Goal: Use online tool/utility: Utilize a website feature to perform a specific function

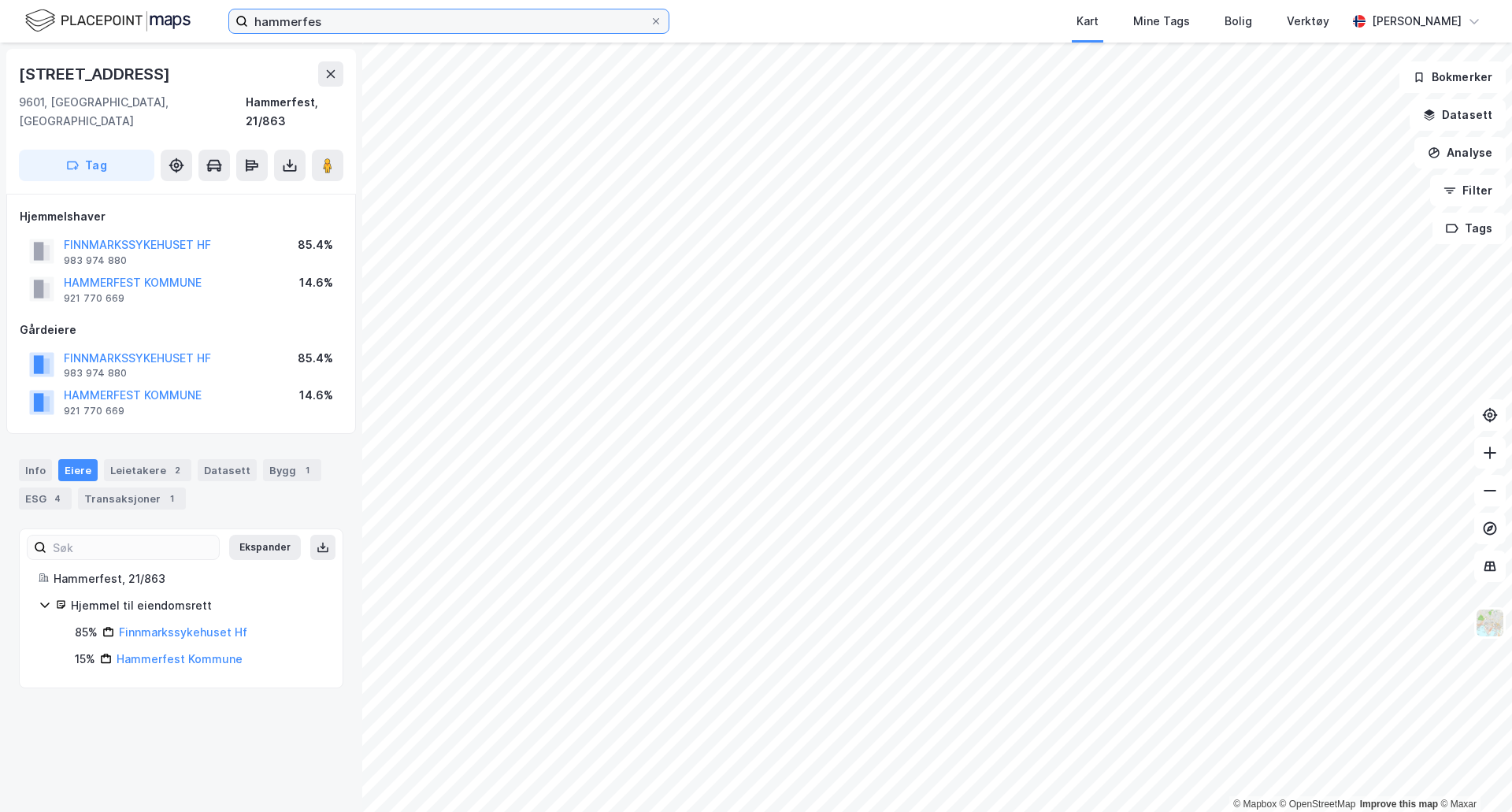
click at [390, 13] on input "hammerfes" at bounding box center [450, 21] width 402 height 23
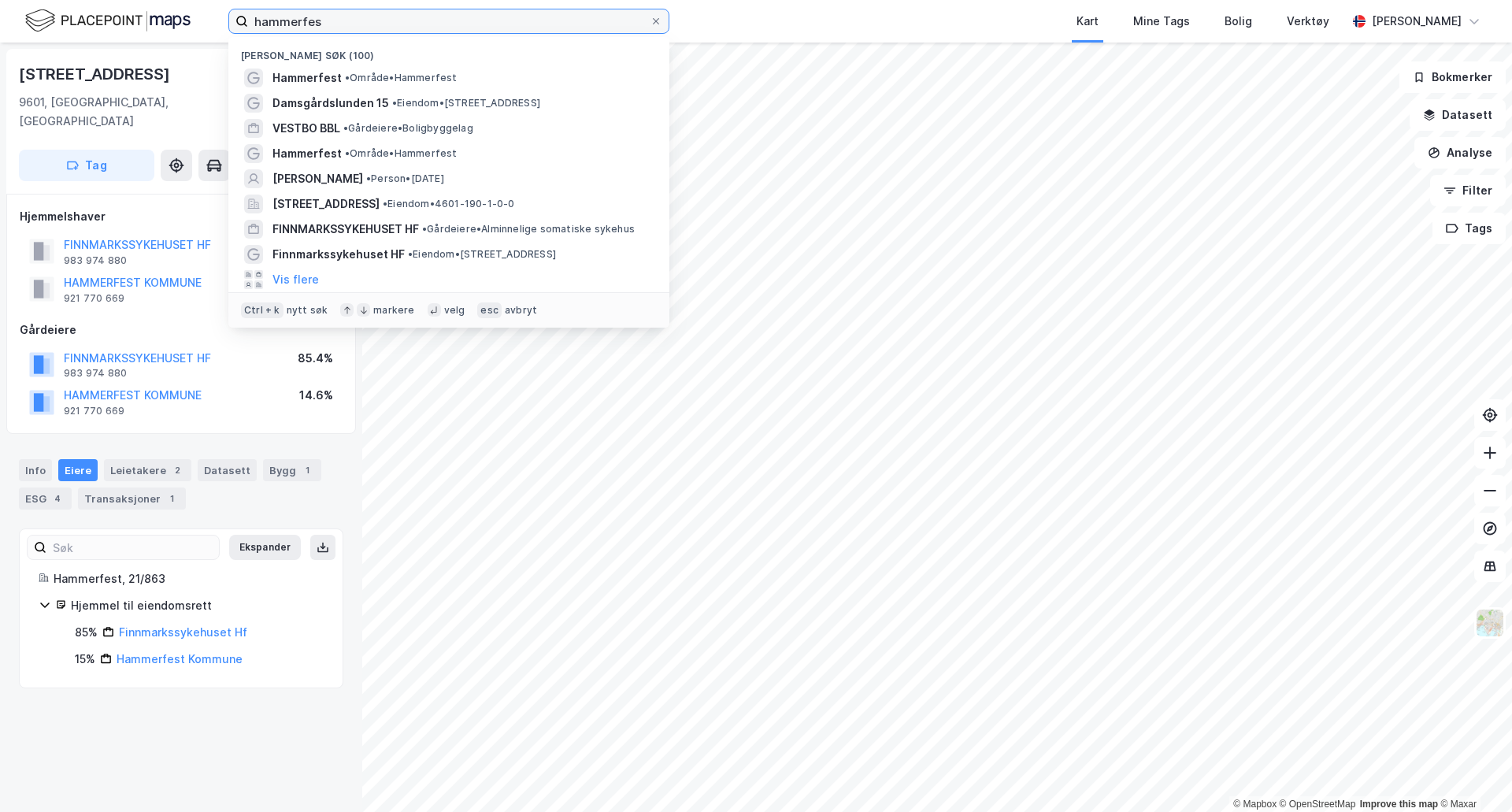
click at [390, 13] on input "hammerfes" at bounding box center [450, 21] width 402 height 23
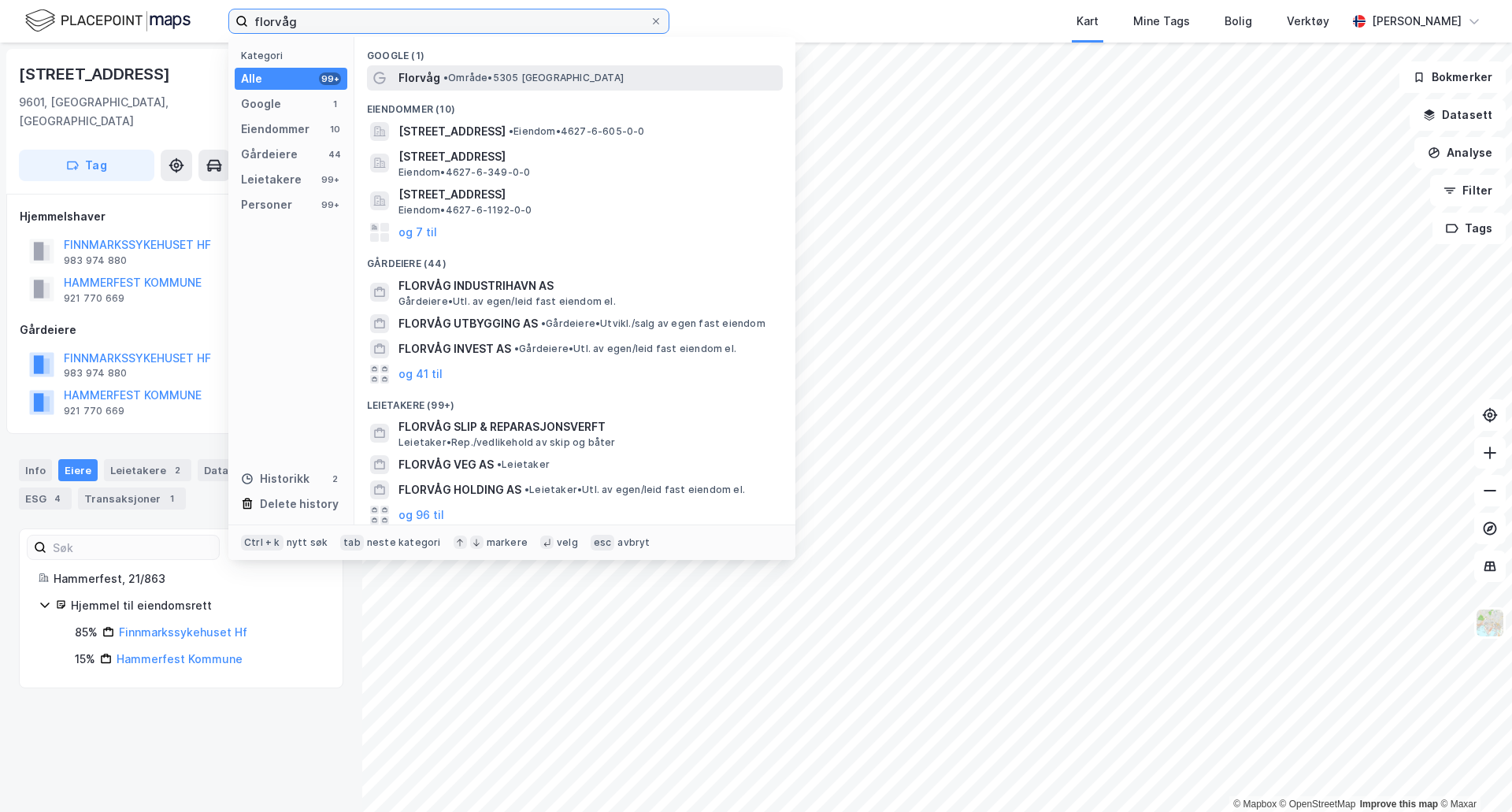
type input "florvåg"
click at [473, 85] on div "Florvåg • Område • 5305 [GEOGRAPHIC_DATA]" at bounding box center [589, 78] width 381 height 19
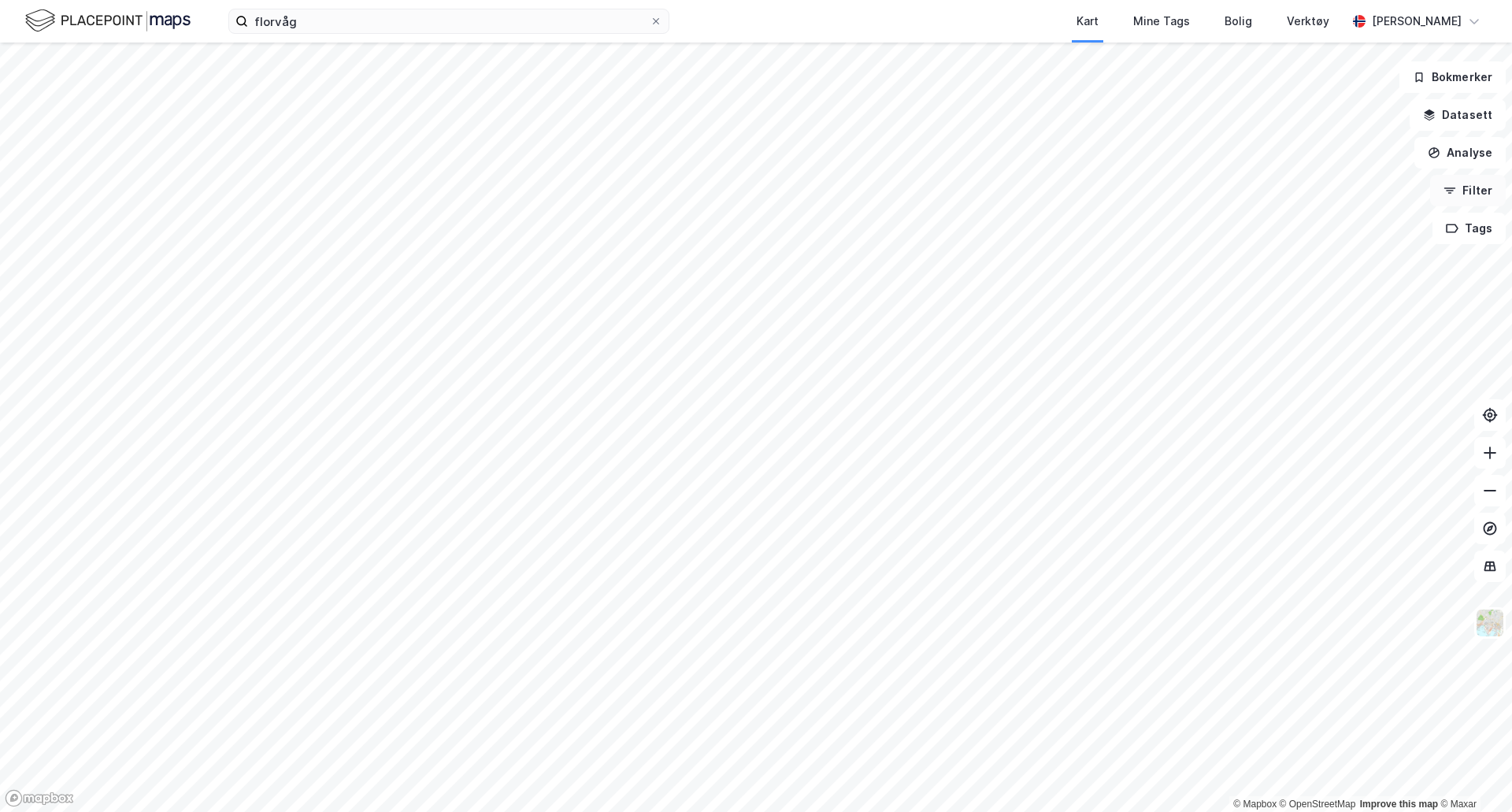
click at [1469, 162] on button "Analyse" at bounding box center [1460, 153] width 92 height 32
click at [1283, 155] on div "Mål avstand" at bounding box center [1324, 154] width 137 height 13
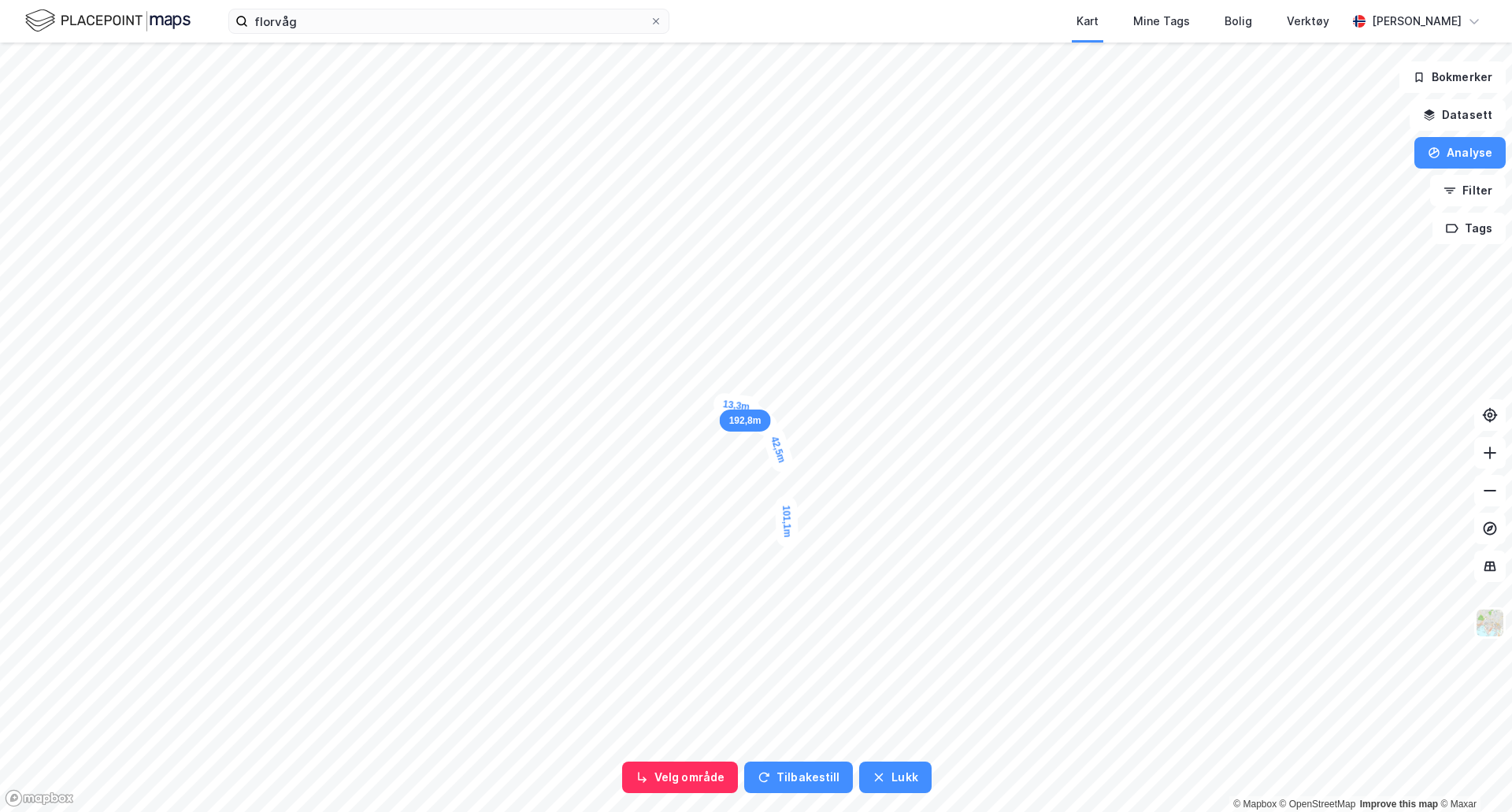
click at [700, 43] on div "101,1m 42,5m 35,9m 13,3m 192,8m" at bounding box center [756, 43] width 1512 height 0
click at [632, 348] on div "38,1m" at bounding box center [642, 367] width 43 height 50
click at [875, 769] on button "Lukk" at bounding box center [895, 777] width 72 height 32
